Goal: Check status: Check status

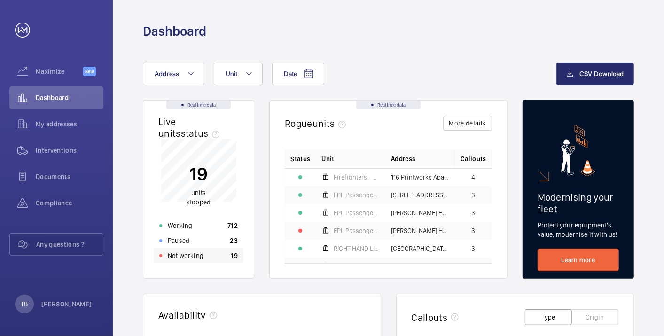
click at [217, 256] on div "Not working 19" at bounding box center [199, 255] width 90 height 15
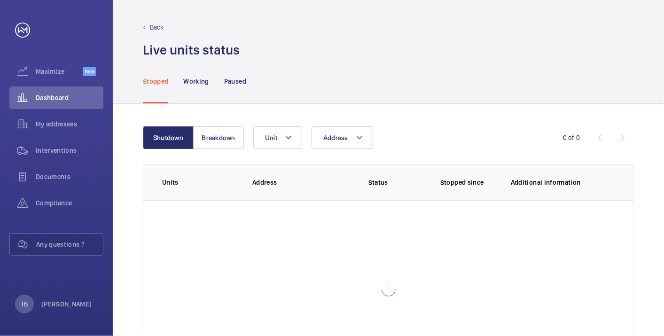
scroll to position [64, 0]
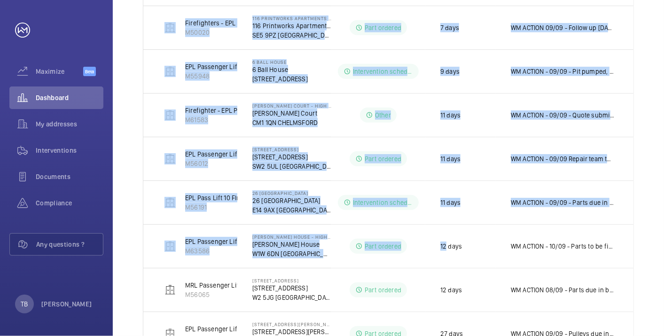
scroll to position [452, 0]
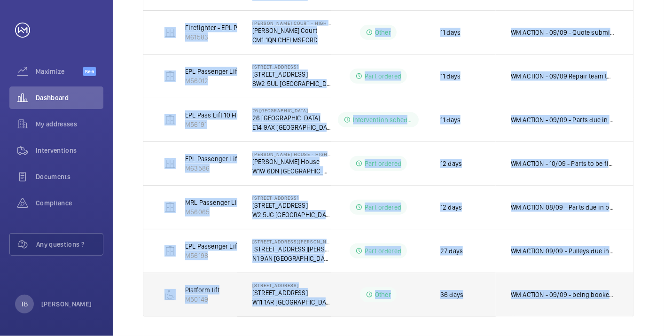
drag, startPoint x: 152, startPoint y: 141, endPoint x: 630, endPoint y: 308, distance: 506.3
click at [0, 0] on tbody "EPL Passenger Lift No 2 M56118 [GEOGRAPHIC_DATA][PERSON_NAME] [GEOGRAPHIC_DATA]…" at bounding box center [0, 0] width 0 height 0
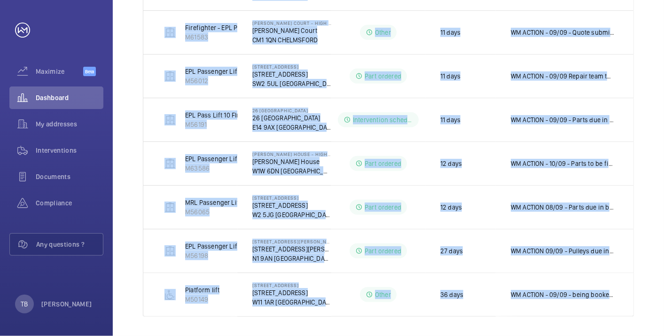
copy tbody "EPL Passenger Lift No 2 M56118 [GEOGRAPHIC_DATA][PERSON_NAME] [GEOGRAPHIC_DATA]…"
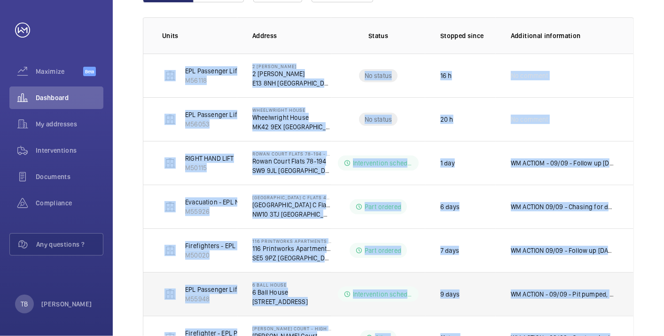
scroll to position [132, 0]
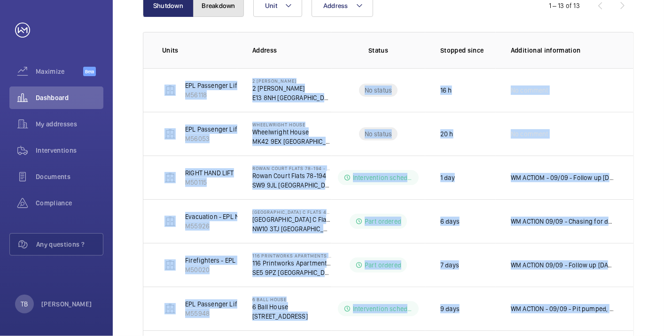
click at [221, 3] on button "Breakdown" at bounding box center [218, 5] width 51 height 23
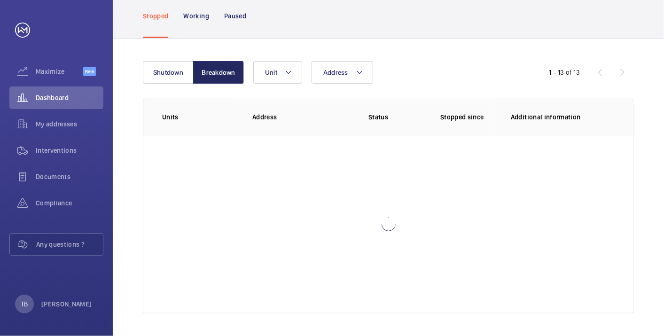
scroll to position [64, 0]
click at [469, 69] on div "Address Unit" at bounding box center [387, 73] width 268 height 23
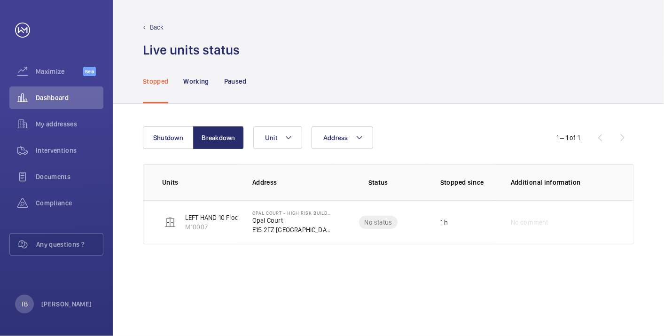
scroll to position [0, 0]
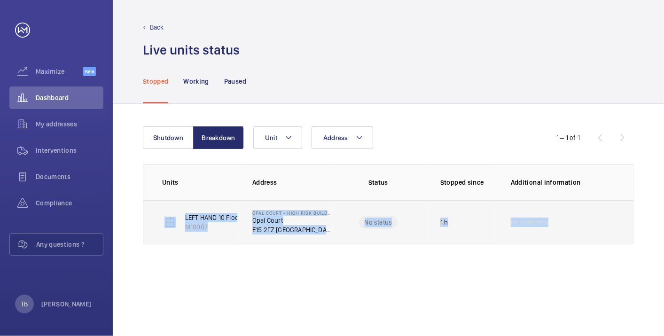
drag, startPoint x: 249, startPoint y: 221, endPoint x: 561, endPoint y: 240, distance: 313.2
click at [0, 0] on tr "LEFT HAND 10 Floors Machine Roomless M10007 Opal Court - High Risk Building [GE…" at bounding box center [0, 0] width 0 height 0
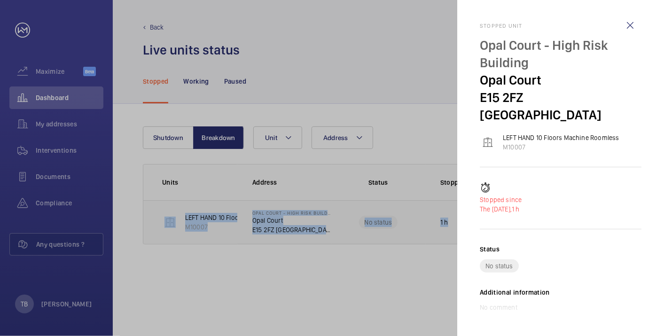
copy tr "LEFT HAND 10 Floors Machine Roomless M10007 Opal Court - High Risk Building [GE…"
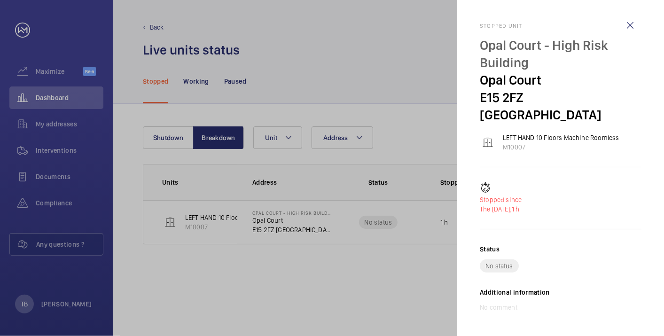
click at [395, 291] on div at bounding box center [332, 168] width 664 height 336
